Goal: Find specific page/section: Find specific page/section

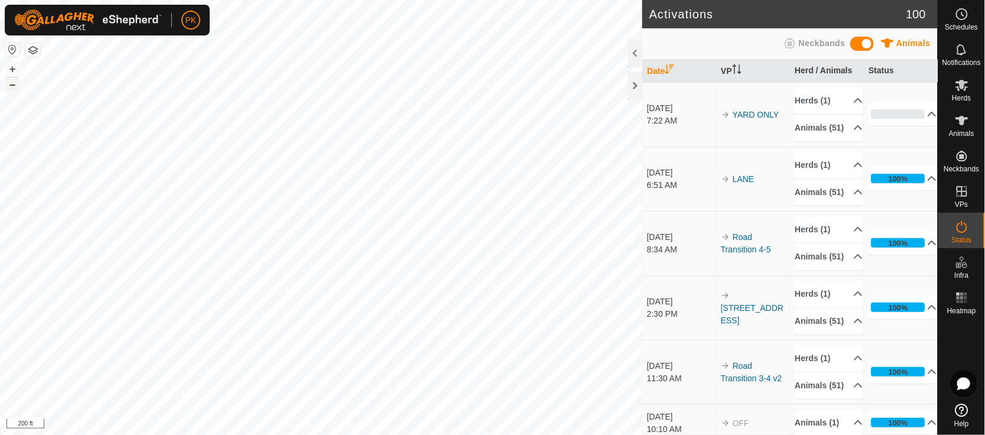
drag, startPoint x: 0, startPoint y: 0, endPoint x: 12, endPoint y: 85, distance: 86.0
click at [12, 85] on button "–" at bounding box center [12, 84] width 14 height 14
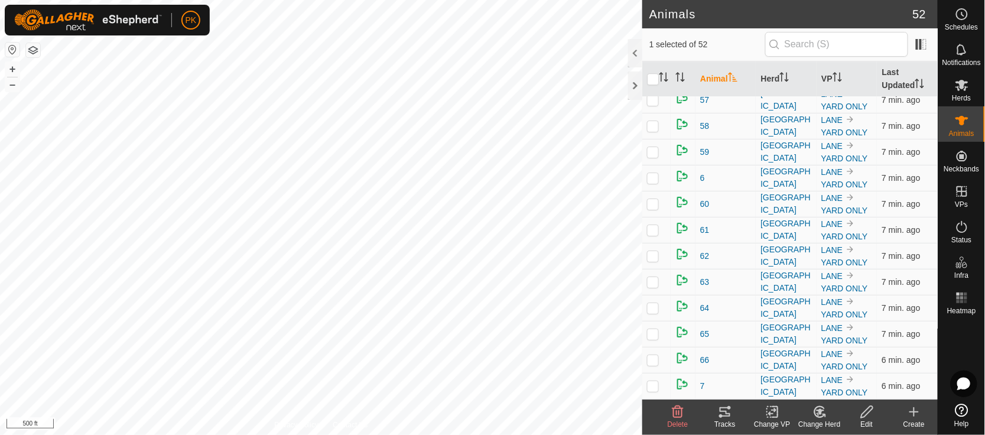
scroll to position [1086, 0]
